Goal: Information Seeking & Learning: Learn about a topic

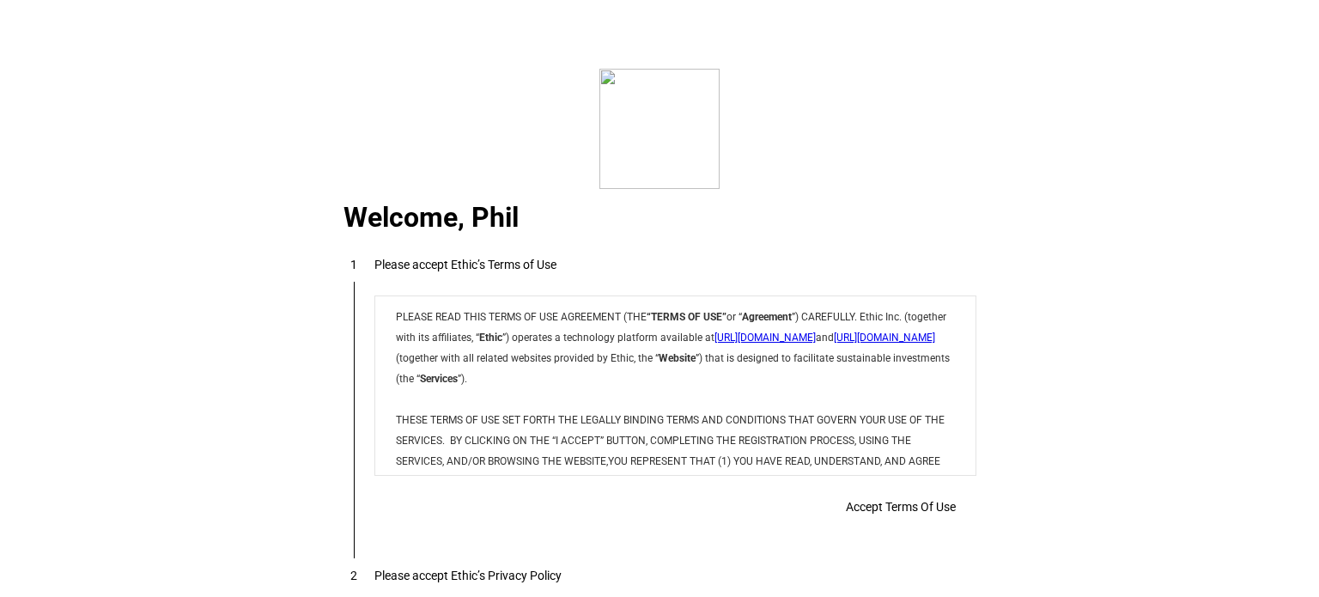
click at [814, 504] on div "Accept Terms Of Use" at bounding box center [675, 506] width 602 height 34
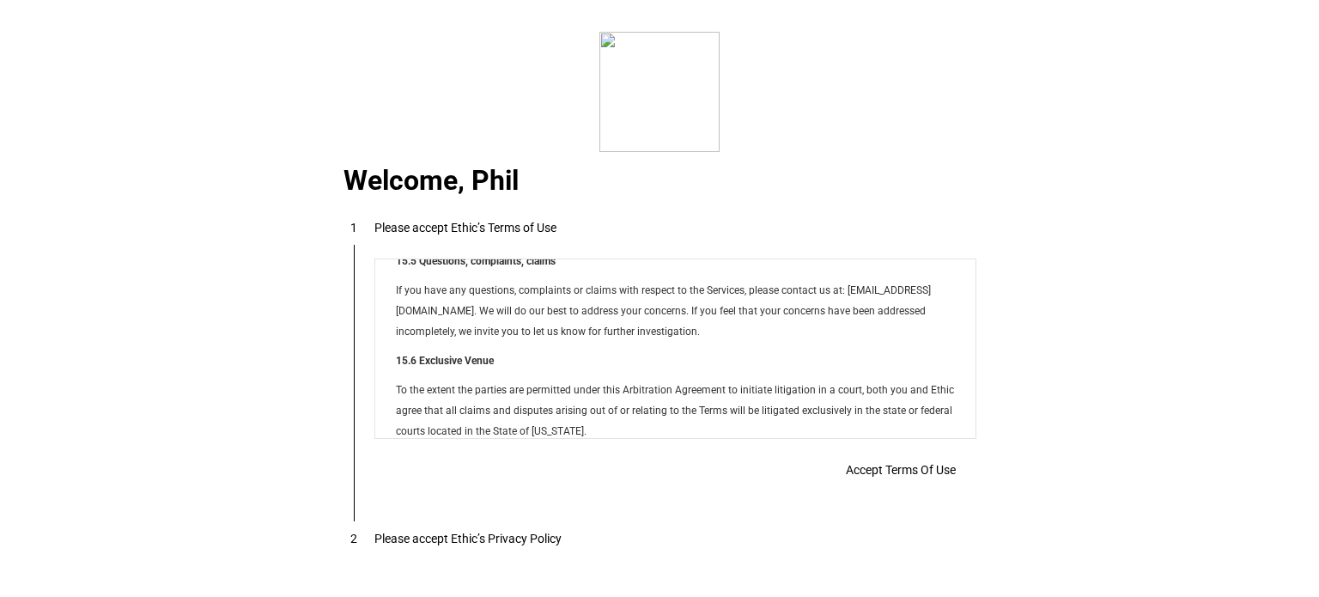
scroll to position [13901, 0]
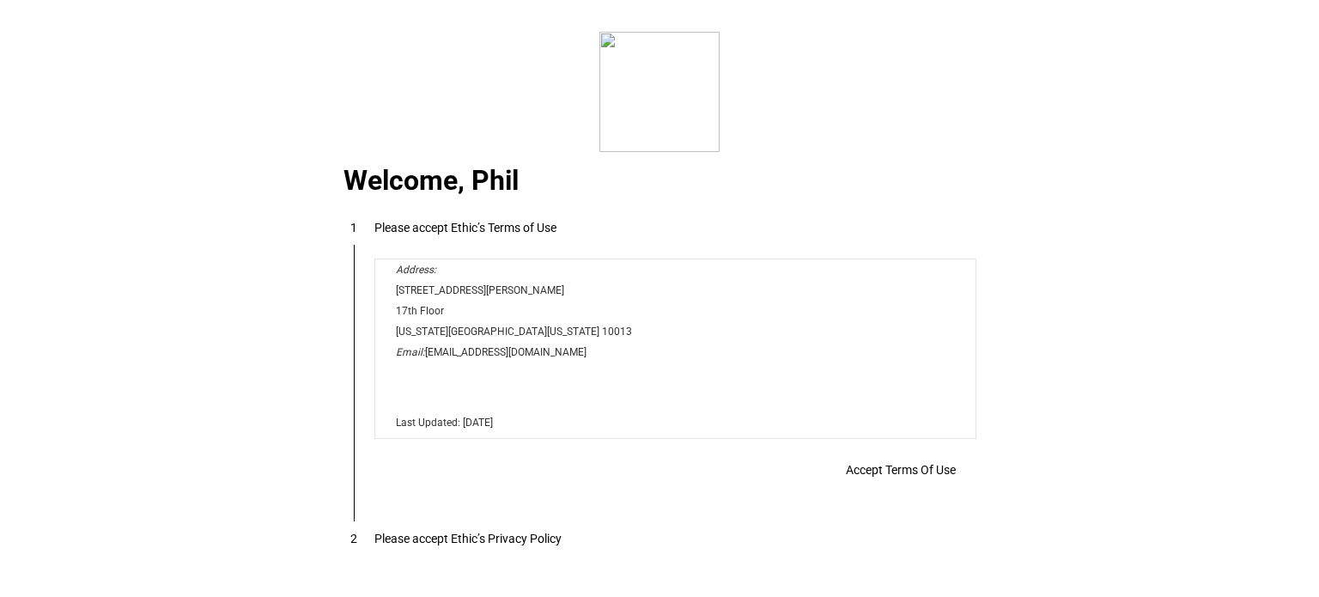
click at [912, 454] on span at bounding box center [900, 469] width 151 height 41
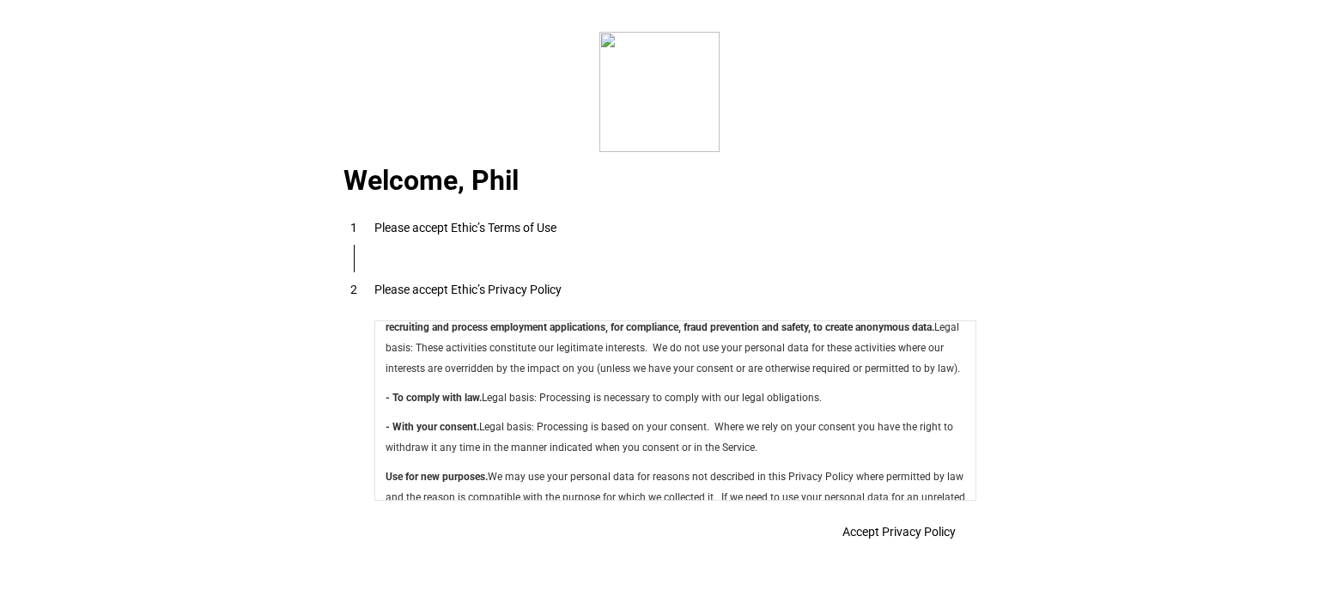
scroll to position [6110, 0]
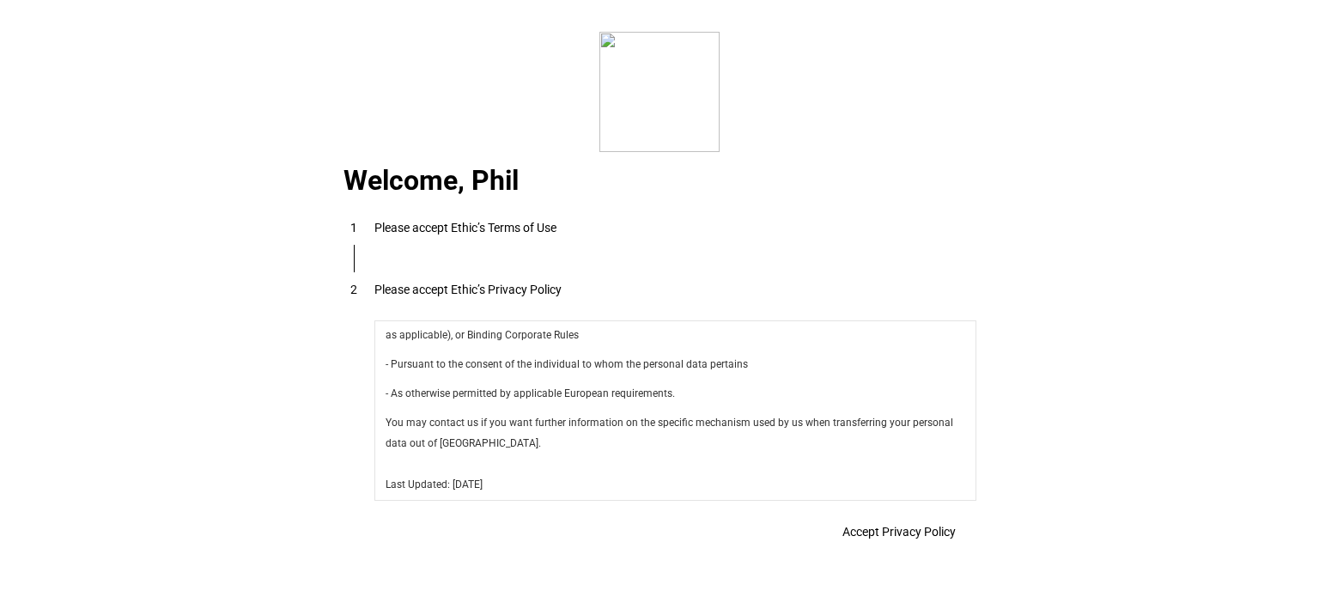
click at [927, 525] on span "Accept Privacy Policy" at bounding box center [898, 532] width 113 height 14
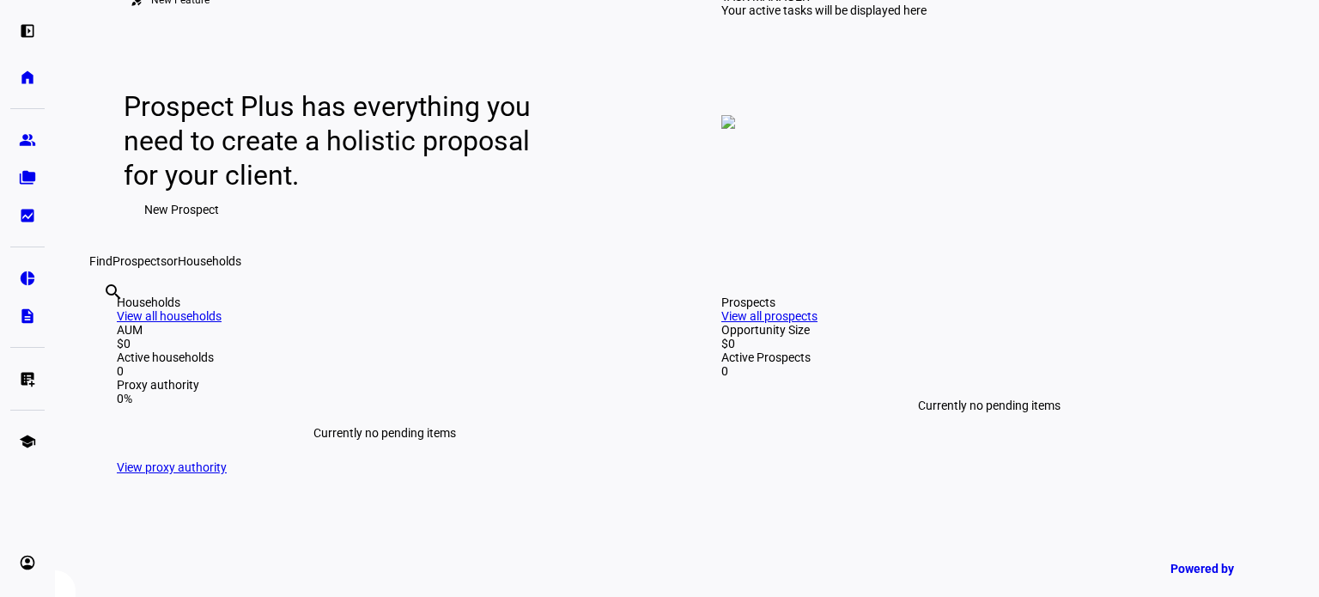
scroll to position [172, 0]
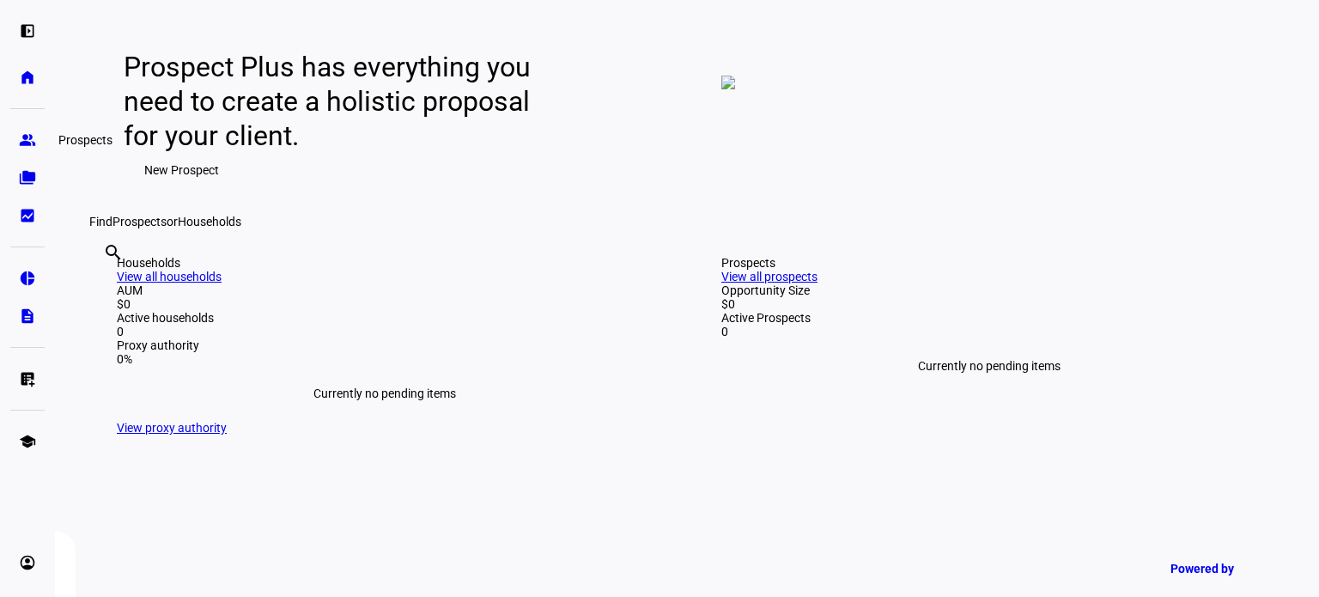
click at [31, 138] on eth-mat-symbol "group" at bounding box center [27, 139] width 17 height 17
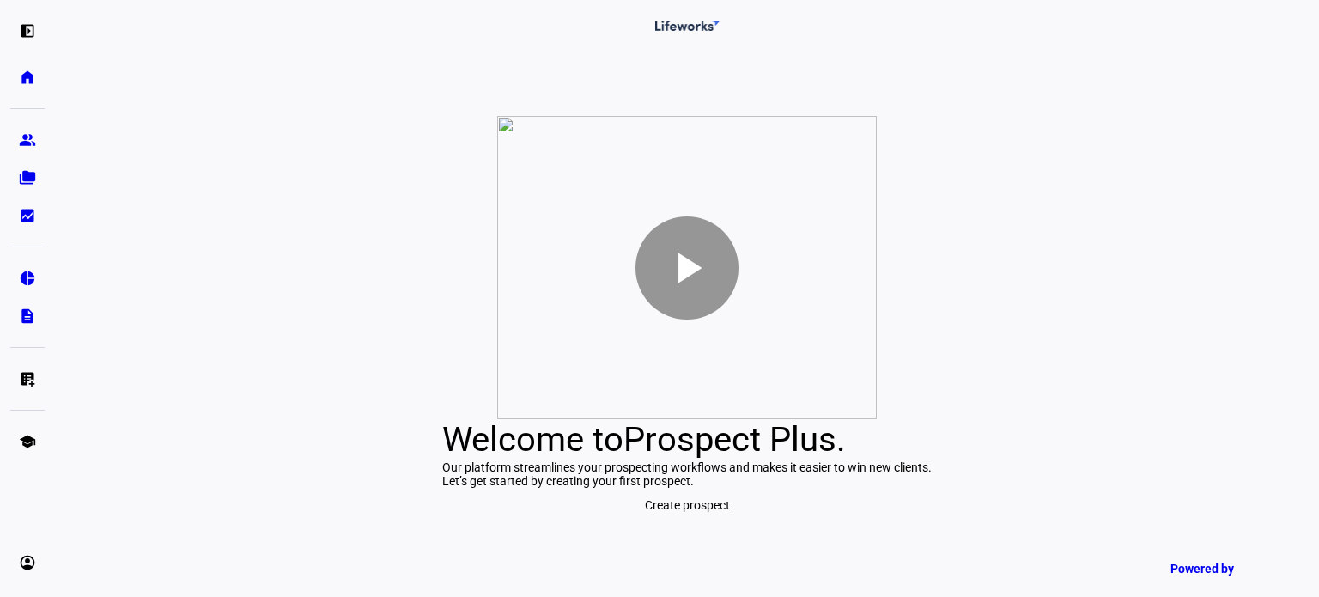
click at [713, 216] on div at bounding box center [686, 267] width 103 height 103
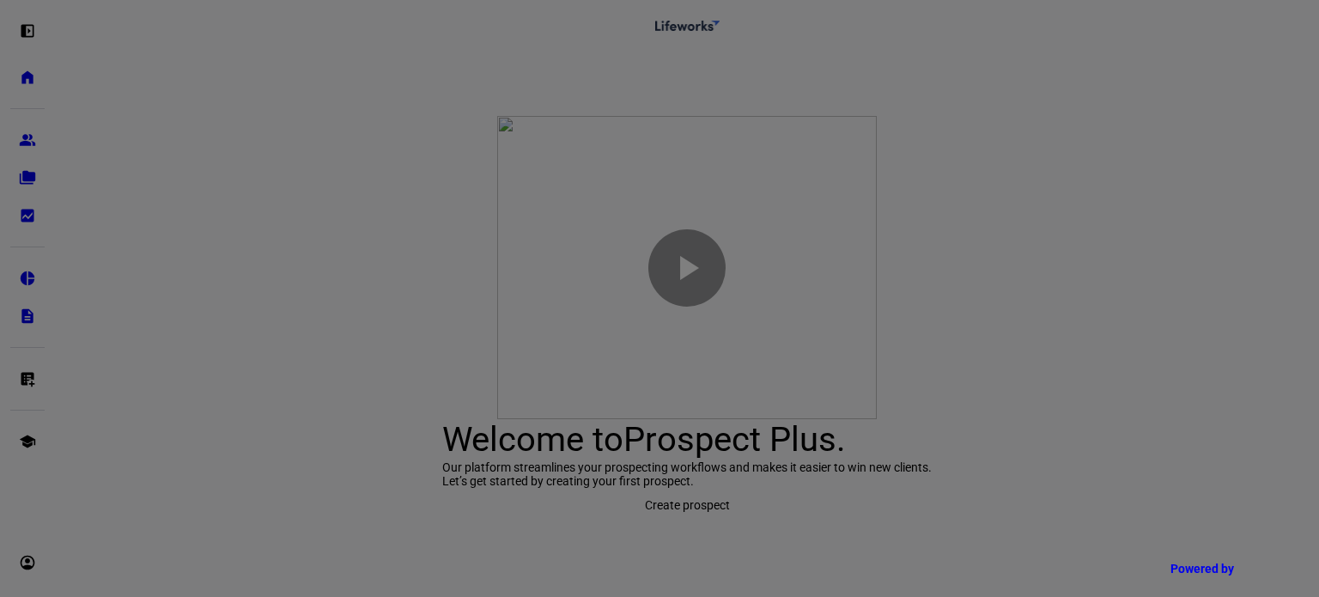
click at [24, 68] on div at bounding box center [659, 298] width 1319 height 597
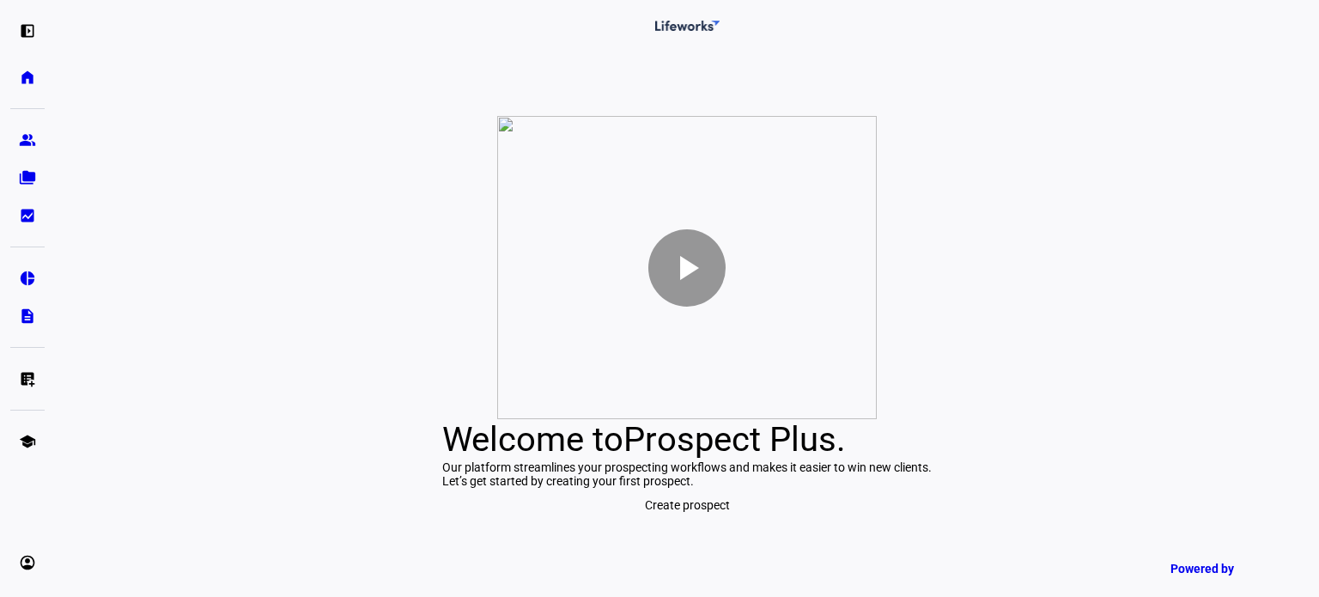
click at [1061, 550] on div "play_arrow Welcome to Prospect Plus . Our platform streamlines your prospecting…" at bounding box center [687, 318] width 1264 height 555
click at [824, 419] on span "Prospect Plus" at bounding box center [729, 439] width 213 height 40
click at [20, 171] on eth-mat-symbol "folder_copy" at bounding box center [27, 177] width 17 height 17
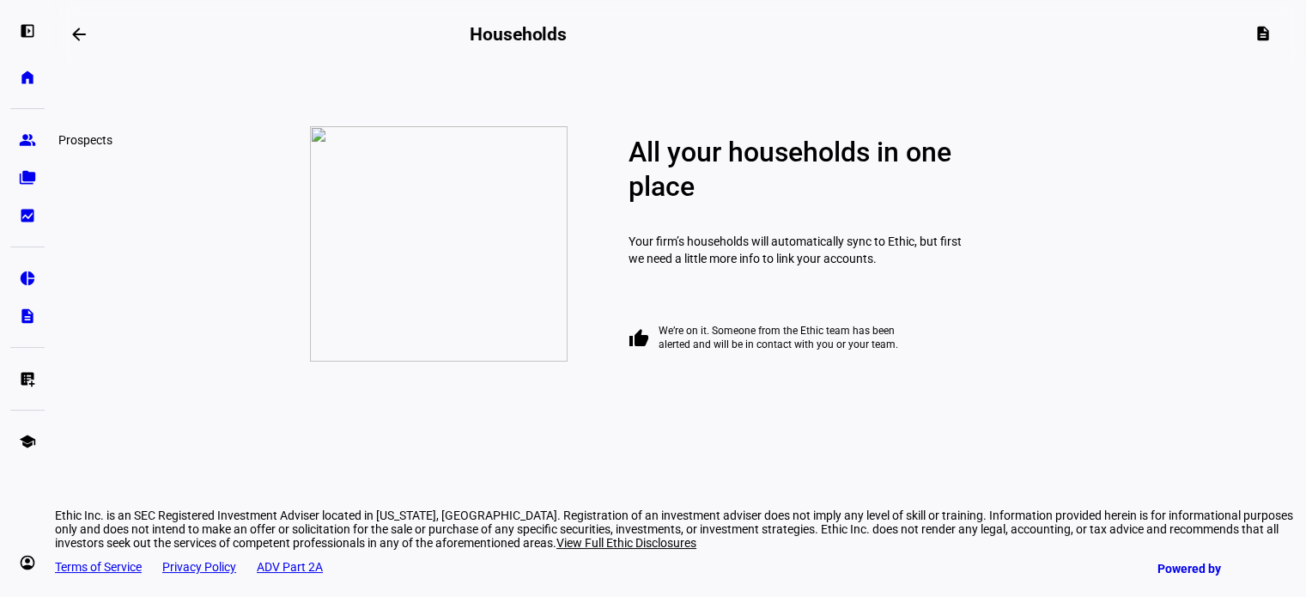
click at [21, 148] on eth-mat-symbol "group" at bounding box center [27, 139] width 17 height 17
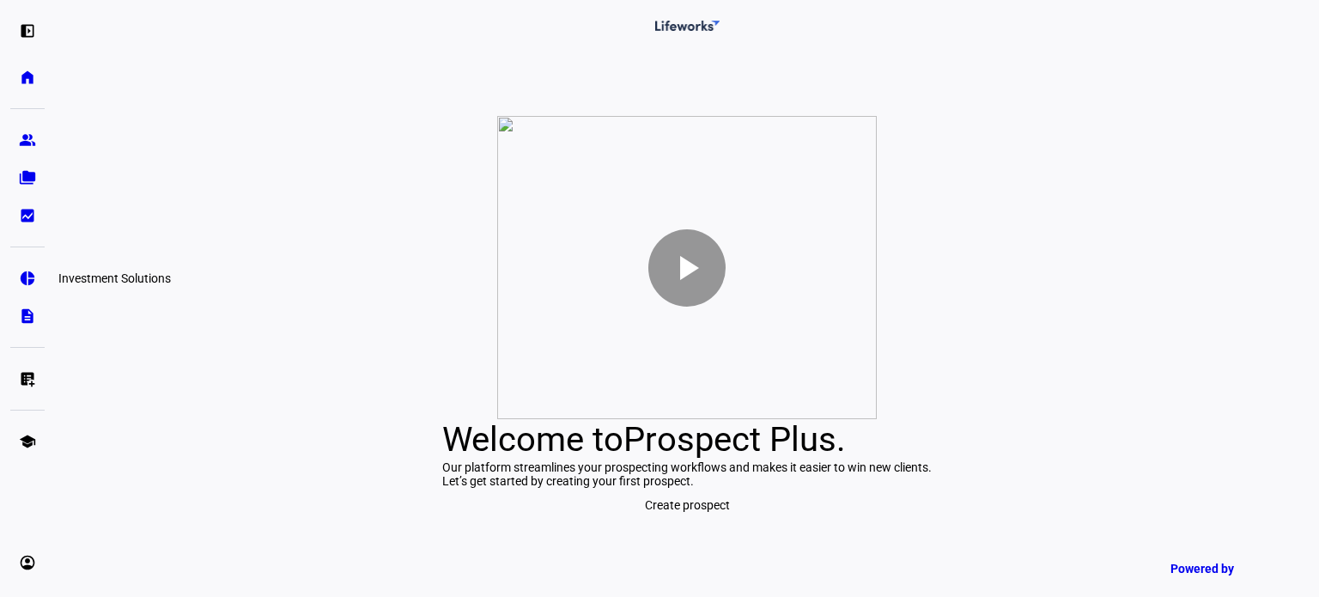
click at [25, 270] on eth-mat-symbol "pie_chart" at bounding box center [27, 278] width 17 height 17
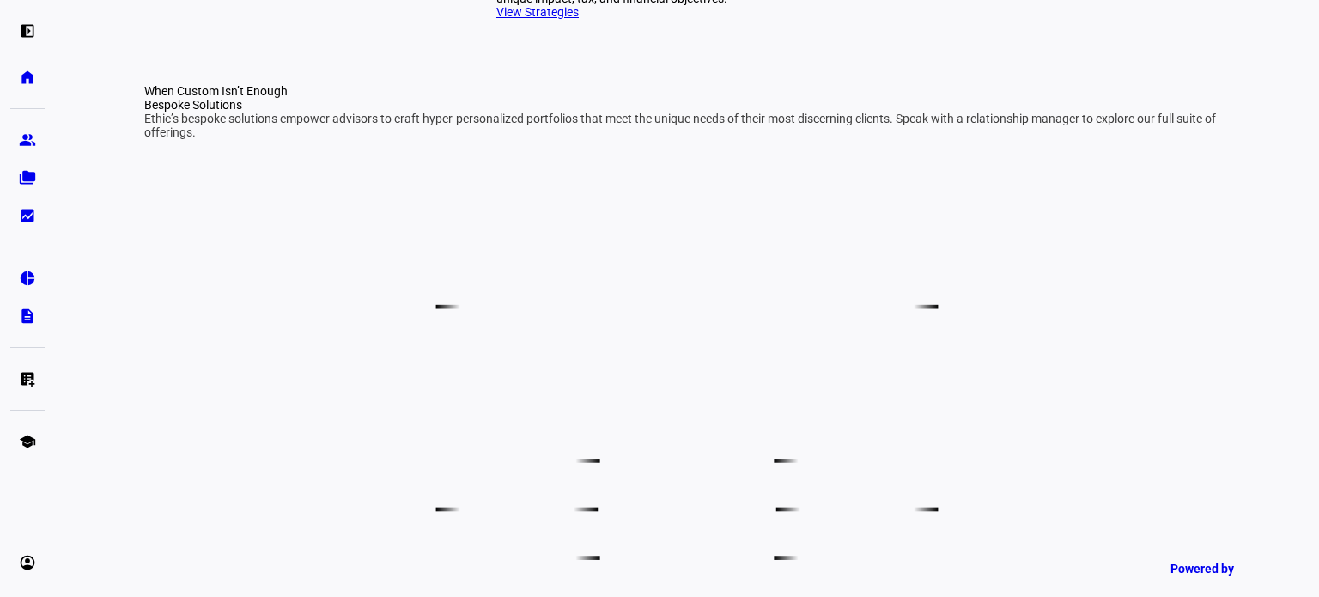
scroll to position [839, 0]
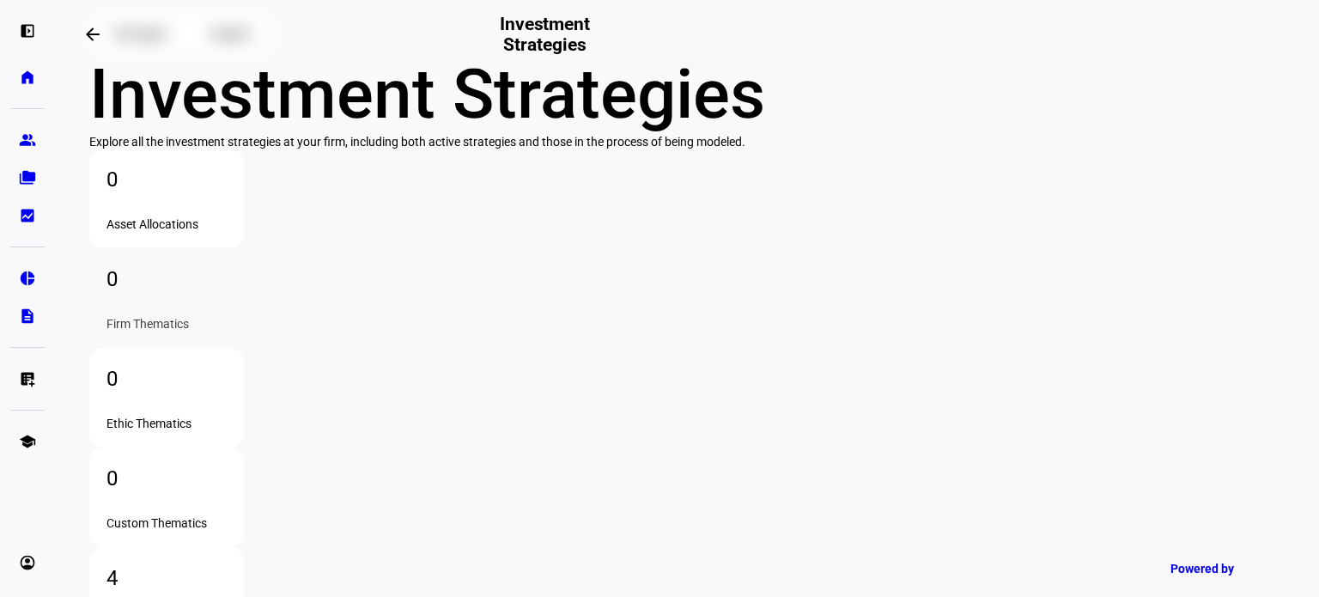
scroll to position [172, 0]
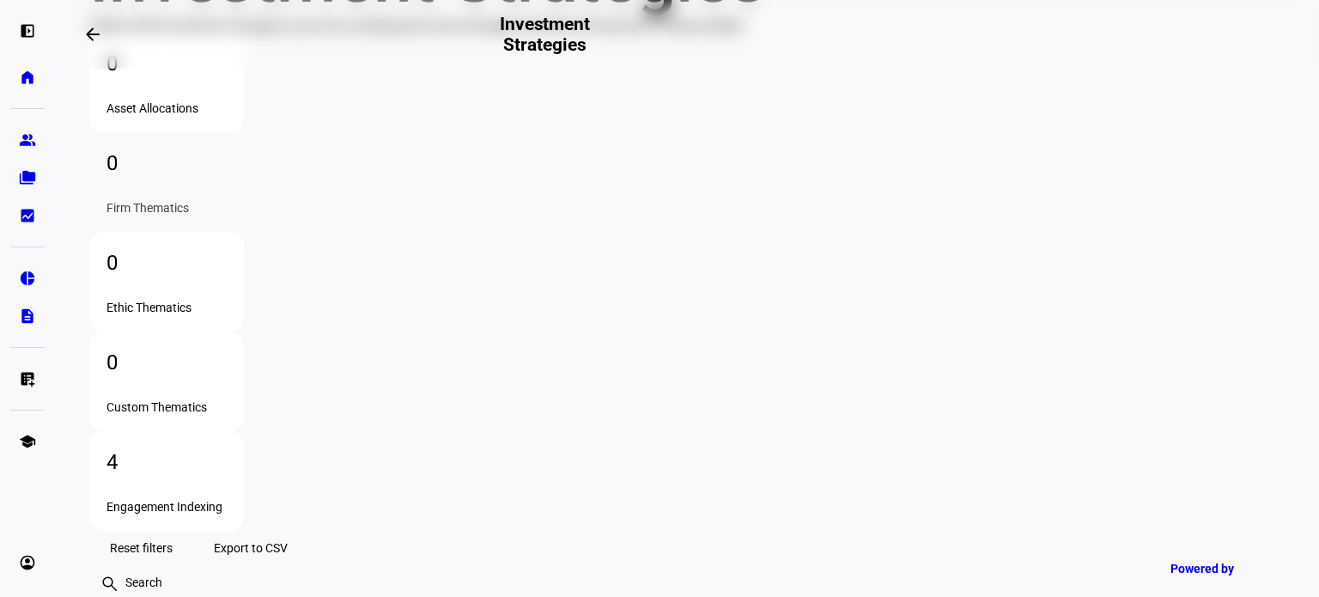
click at [244, 431] on div "4 Engagement Indexing" at bounding box center [166, 481] width 155 height 100
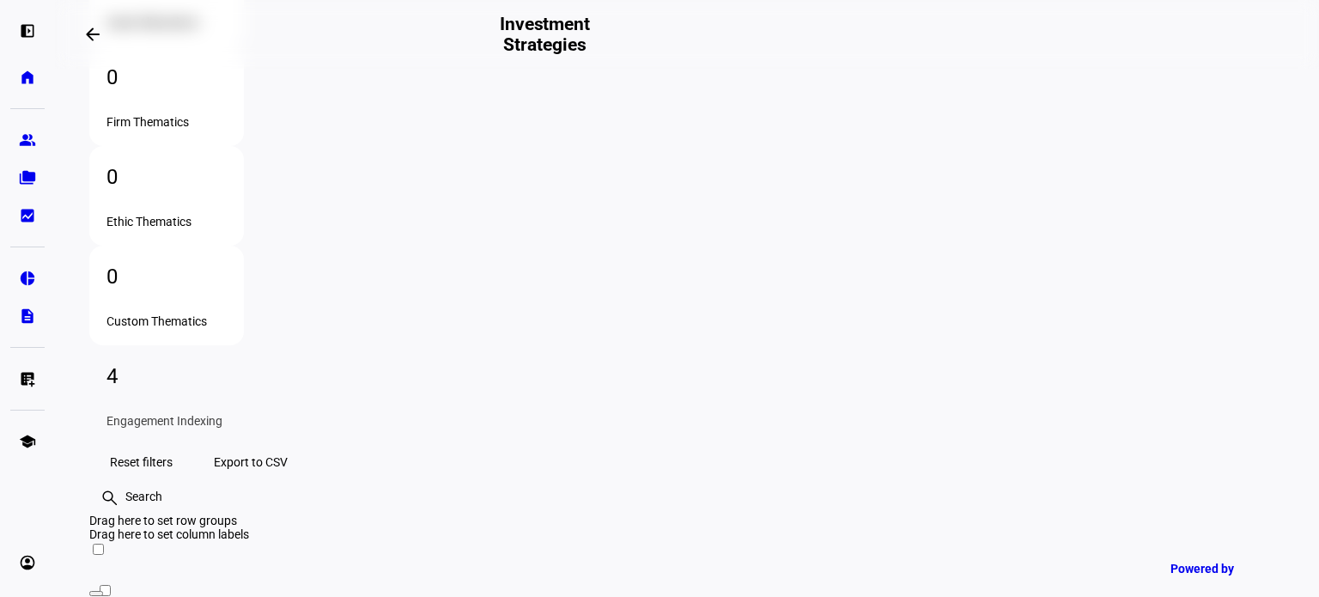
scroll to position [343, 0]
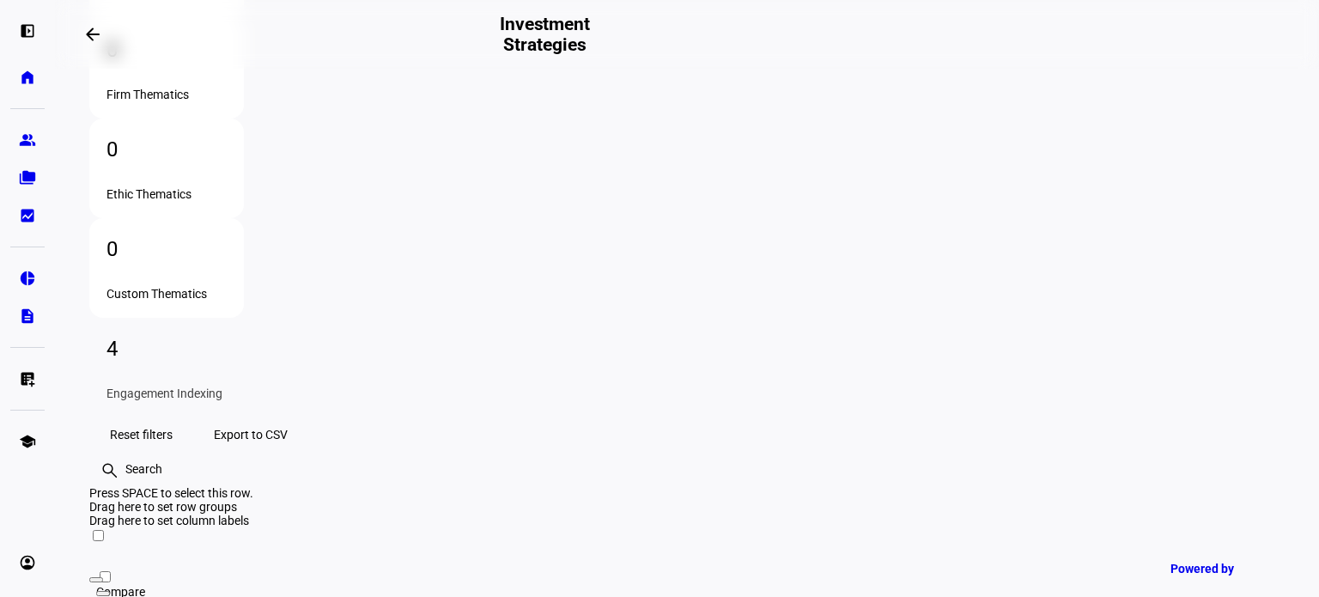
scroll to position [258, 0]
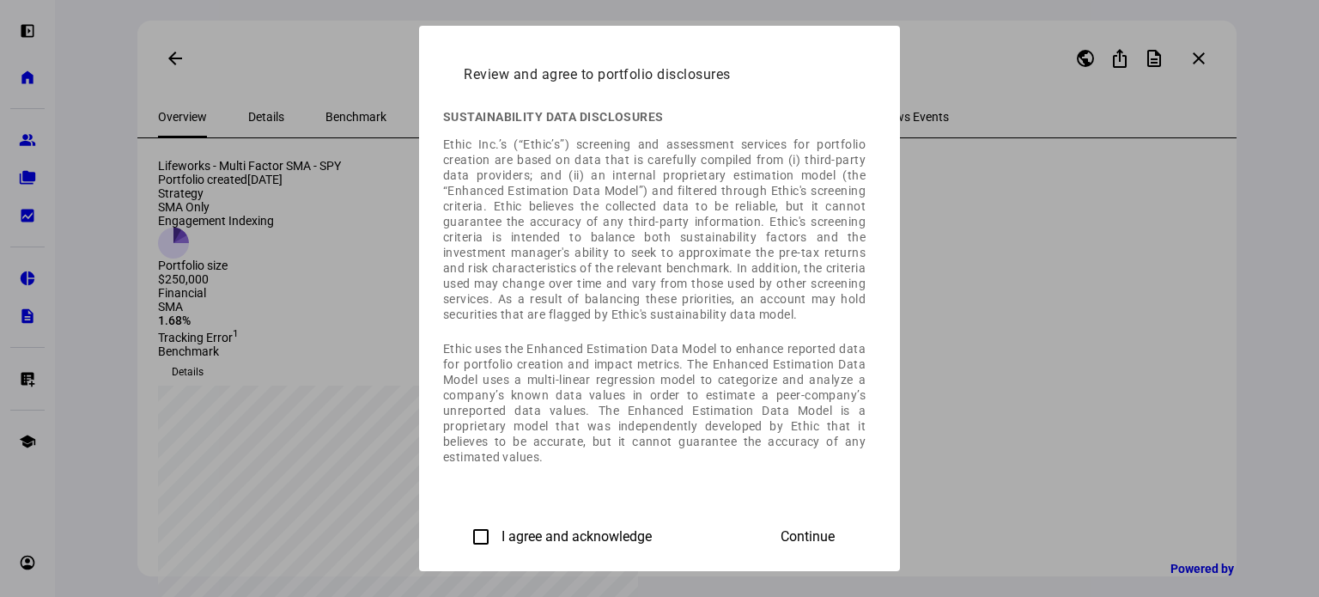
click at [498, 533] on label "I agree and acknowledge" at bounding box center [575, 536] width 154 height 15
click at [464, 533] on input "I agree and acknowledge" at bounding box center [481, 536] width 34 height 34
checkbox input "true"
click at [855, 537] on span at bounding box center [807, 536] width 95 height 41
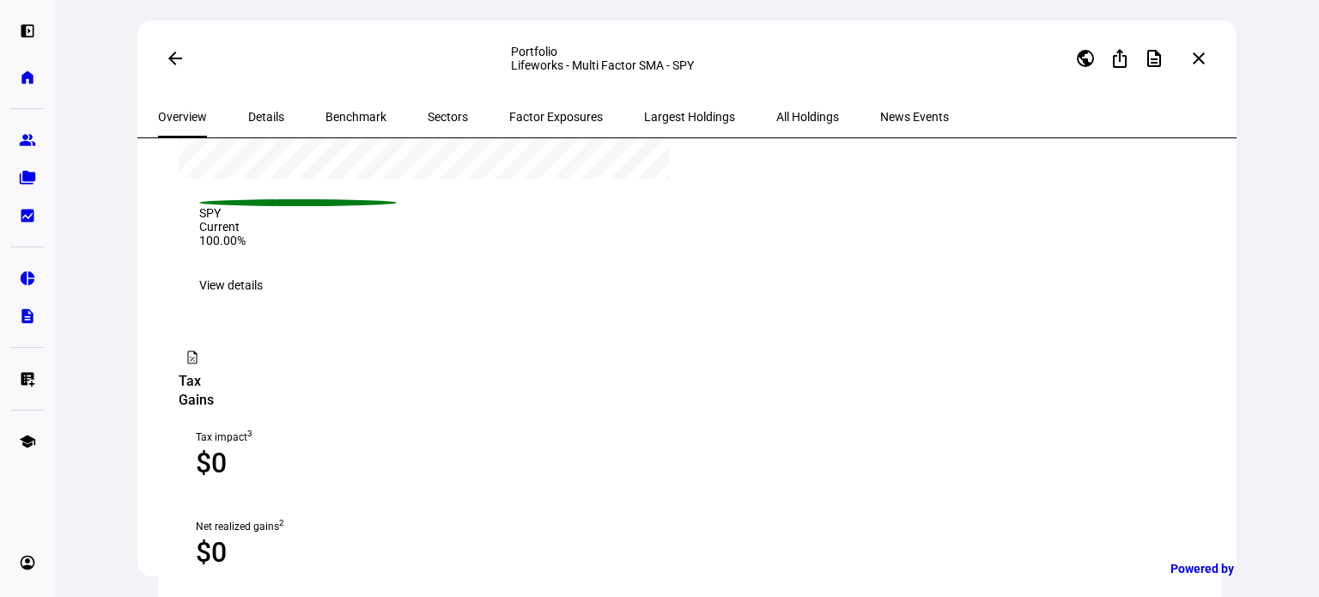
scroll to position [722, 0]
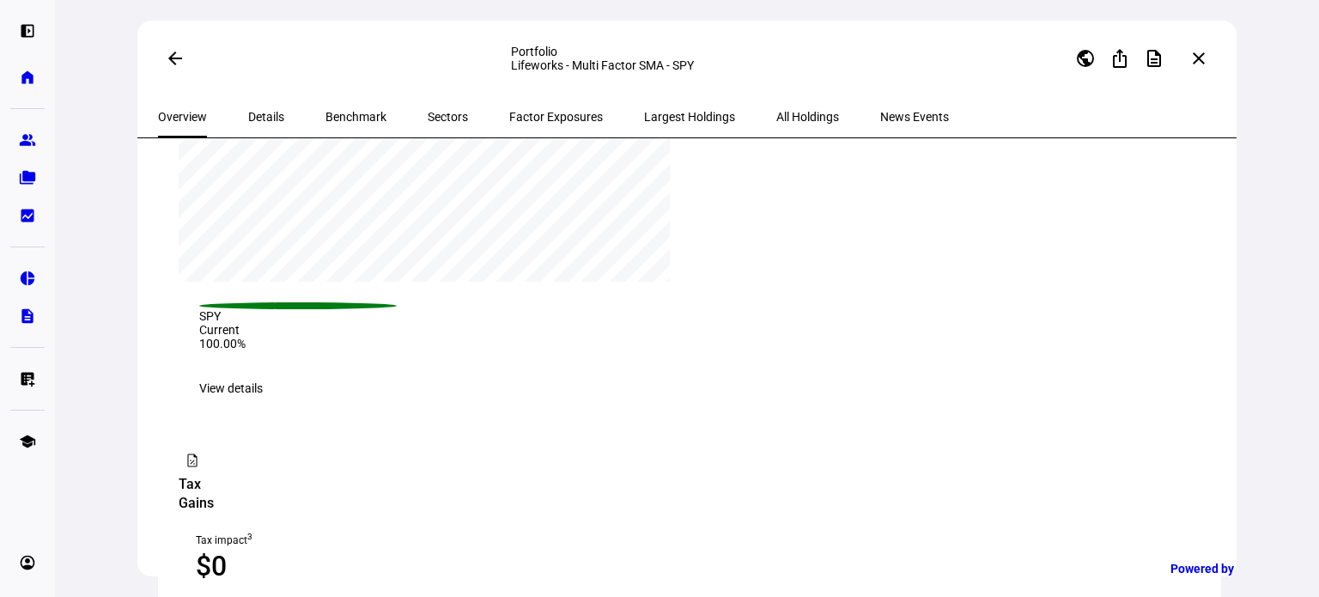
click at [263, 405] on span "View details" at bounding box center [231, 388] width 64 height 34
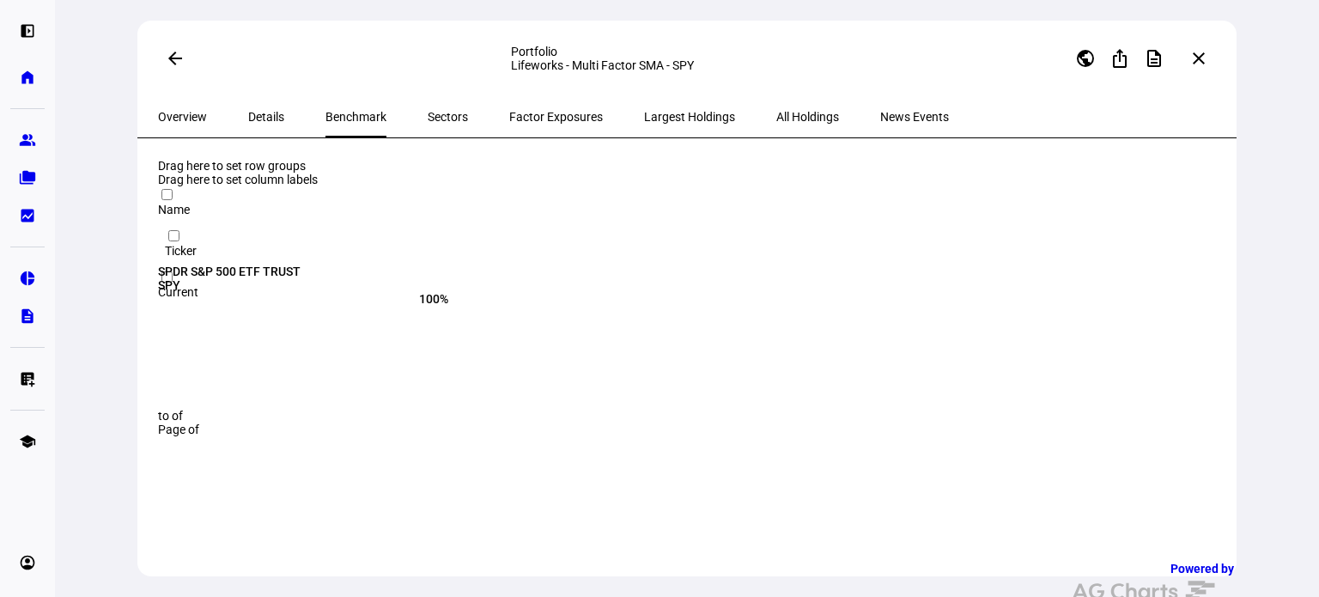
click at [428, 119] on span "Sectors" at bounding box center [448, 117] width 40 height 12
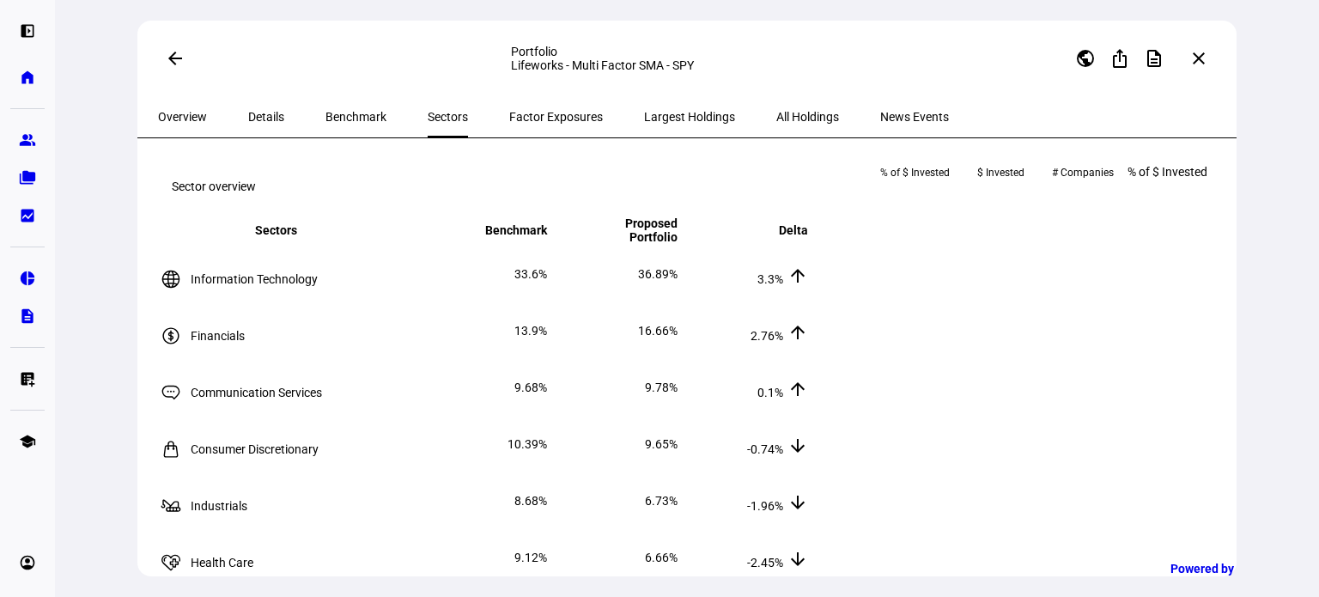
click at [519, 116] on span "Factor Exposures" at bounding box center [556, 117] width 94 height 12
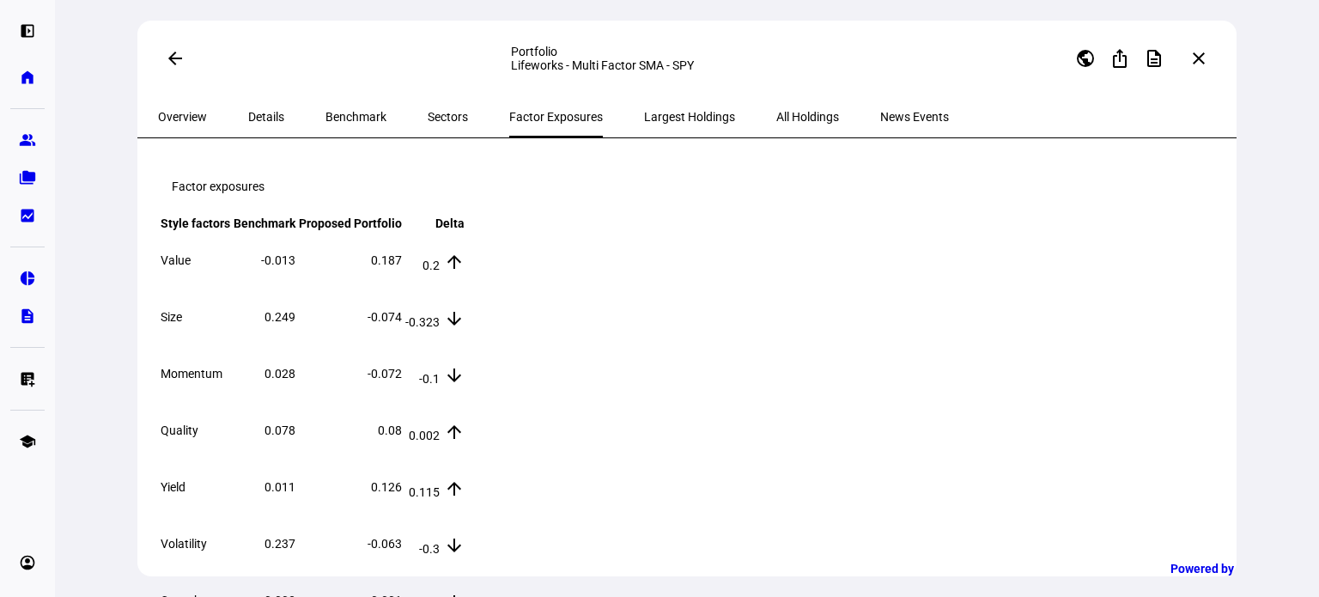
click at [644, 118] on span "Largest Holdings" at bounding box center [689, 117] width 91 height 12
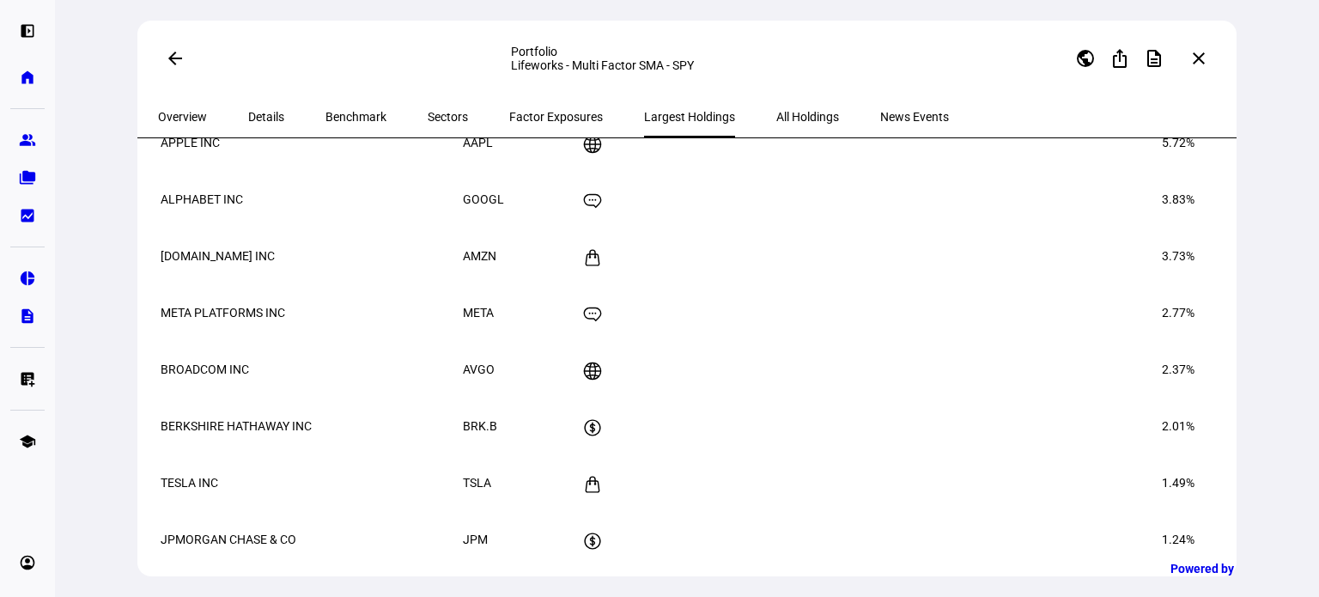
scroll to position [258, 0]
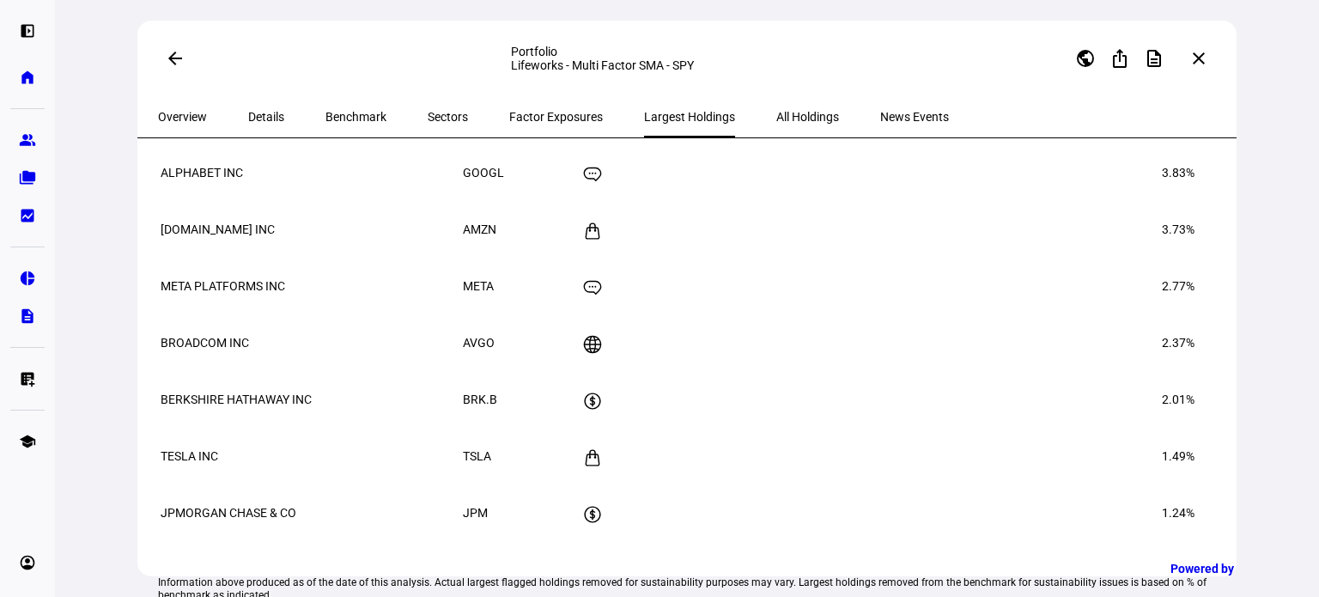
click at [776, 127] on span "All Holdings" at bounding box center [807, 116] width 63 height 41
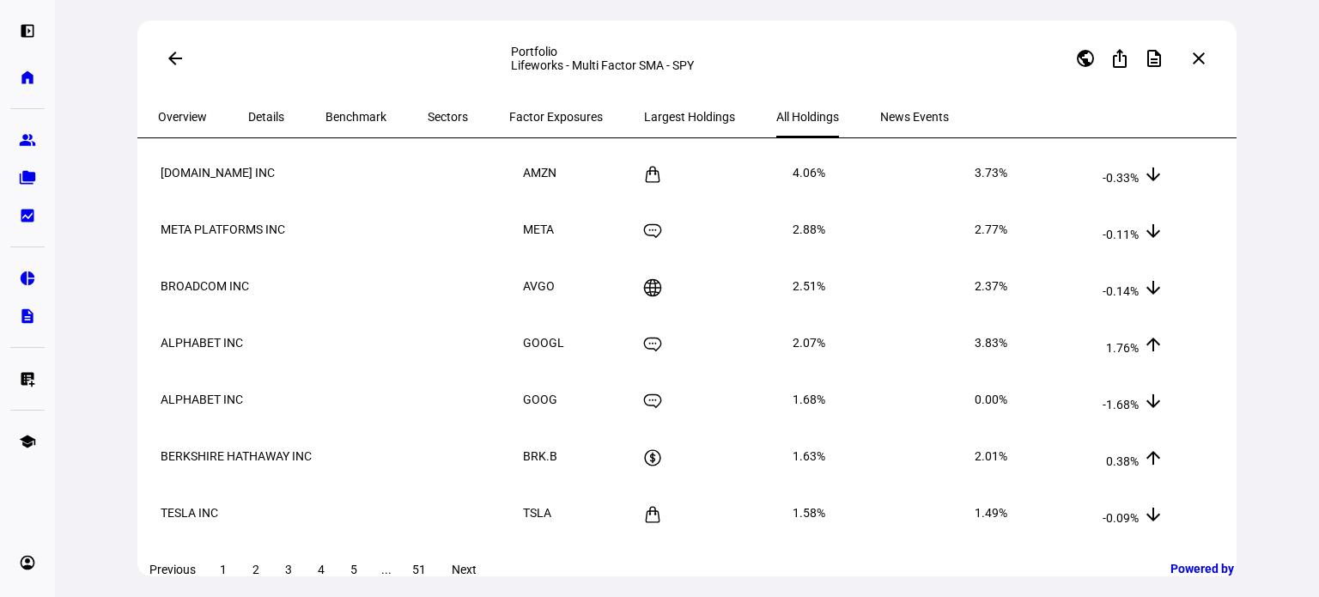
click at [880, 123] on span "News Events" at bounding box center [914, 117] width 69 height 12
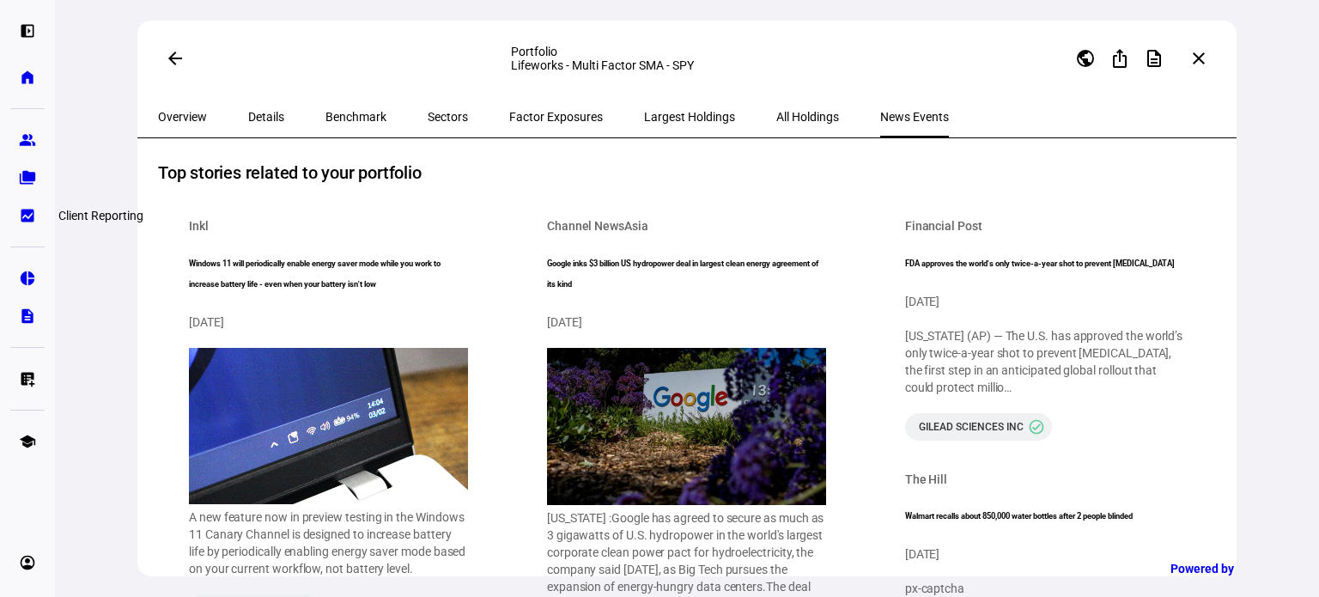
click at [31, 209] on eth-mat-symbol "bid_landscape" at bounding box center [27, 215] width 17 height 17
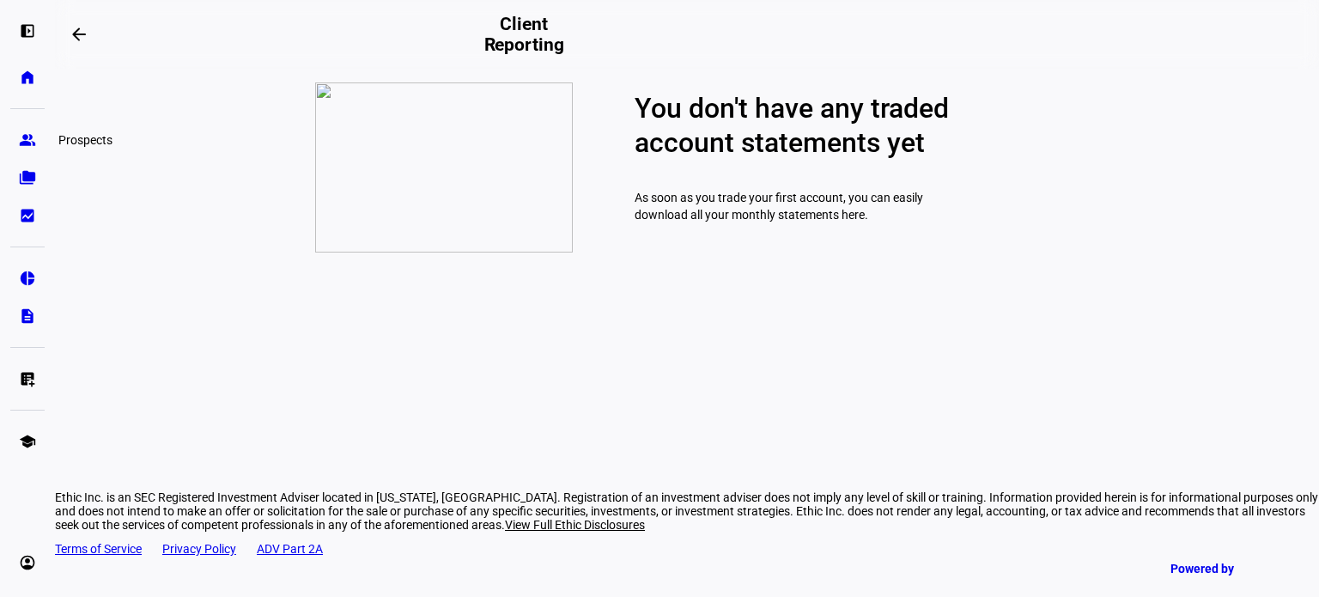
click at [27, 148] on eth-mat-symbol "group" at bounding box center [27, 139] width 17 height 17
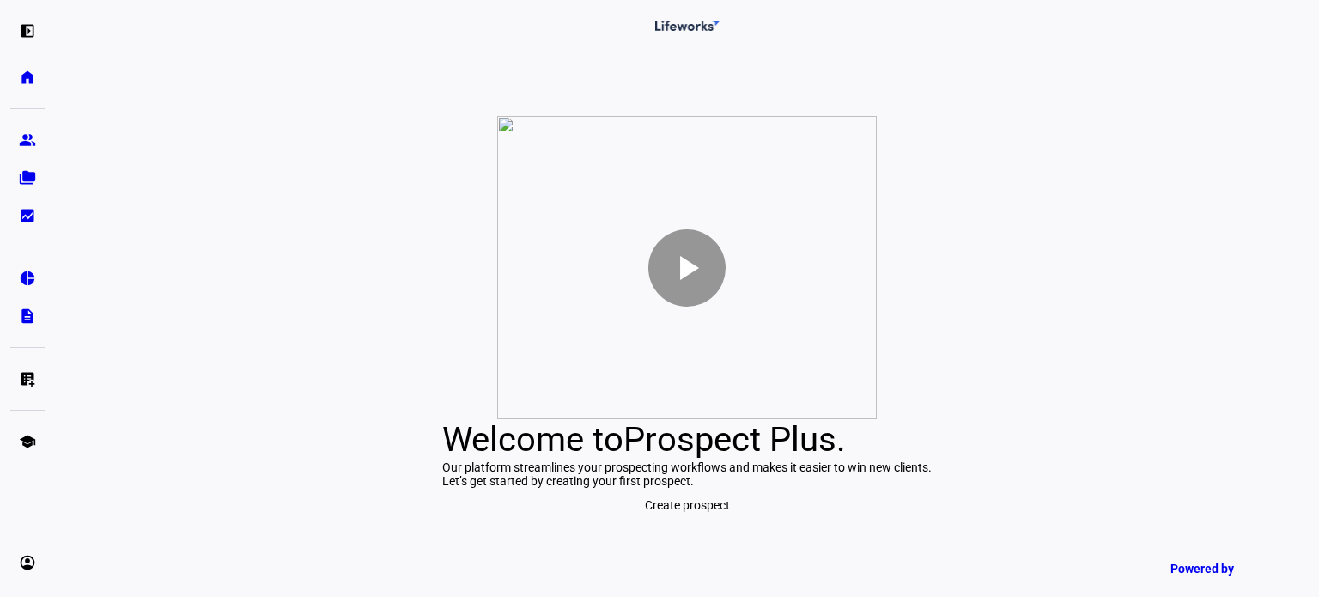
click at [748, 580] on div "play_arrow Welcome to Prospect Plus . Our platform streamlines your prospecting…" at bounding box center [687, 318] width 1264 height 555
drag, startPoint x: 749, startPoint y: 554, endPoint x: 749, endPoint y: 542, distance: 12.0
click at [749, 488] on div "Let’s get started by creating your first prospect." at bounding box center [686, 481] width 489 height 14
click at [709, 419] on span "Prospect Plus" at bounding box center [729, 439] width 213 height 40
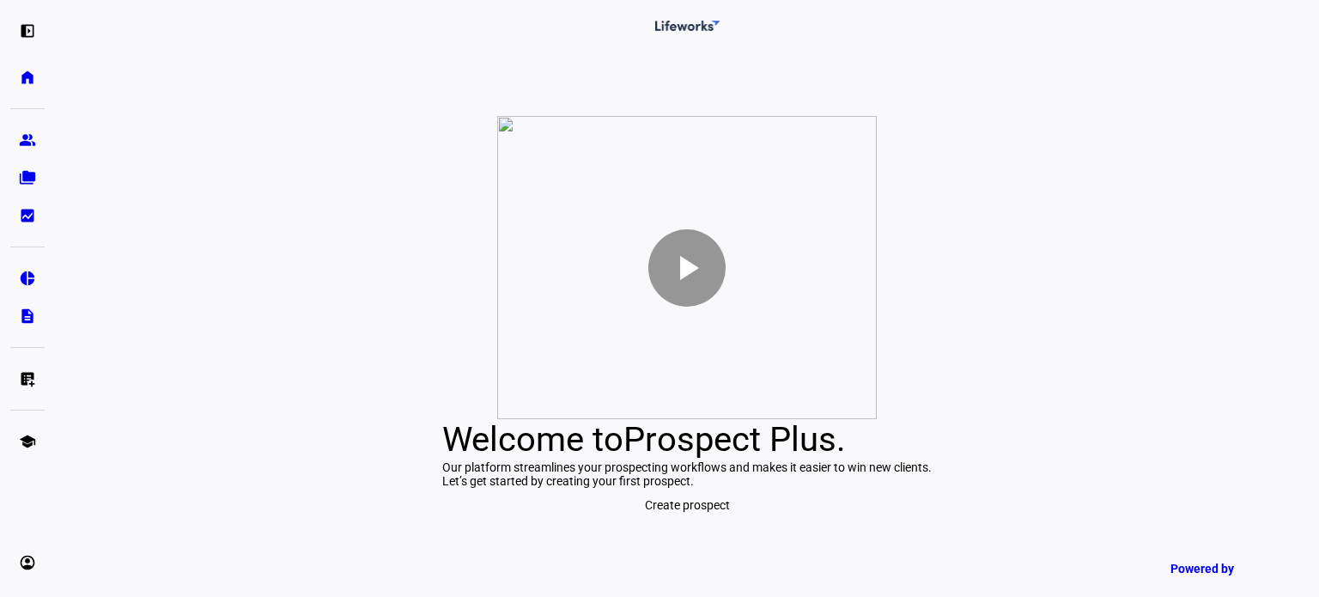
click at [709, 419] on span "Prospect Plus" at bounding box center [729, 439] width 213 height 40
click at [27, 74] on eth-mat-symbol "home" at bounding box center [27, 77] width 17 height 17
